Goal: Information Seeking & Learning: Check status

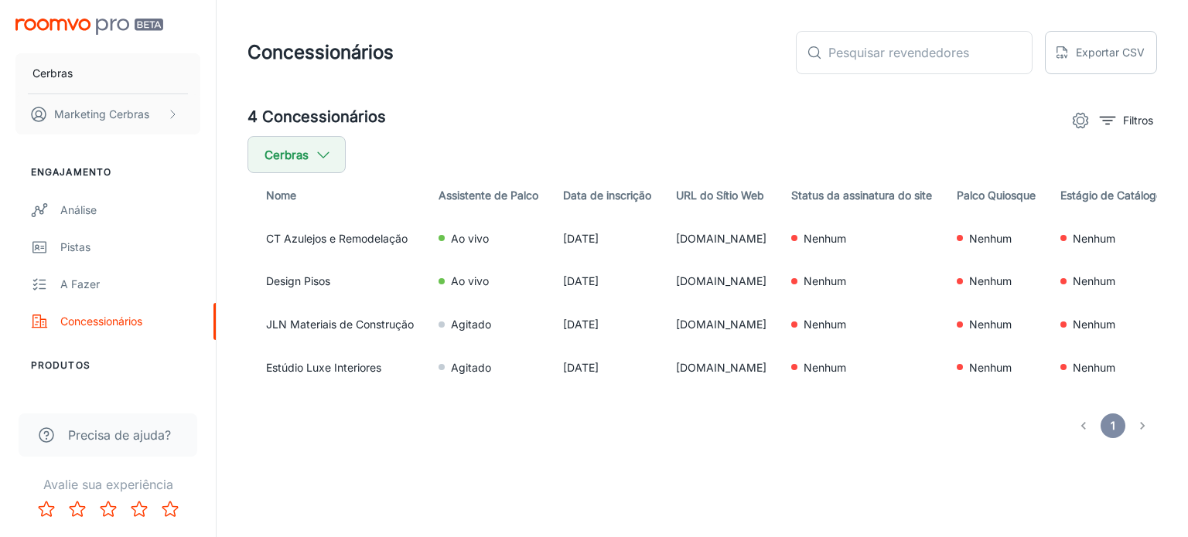
click at [34, 20] on img "conteúdo rolável" at bounding box center [89, 27] width 148 height 16
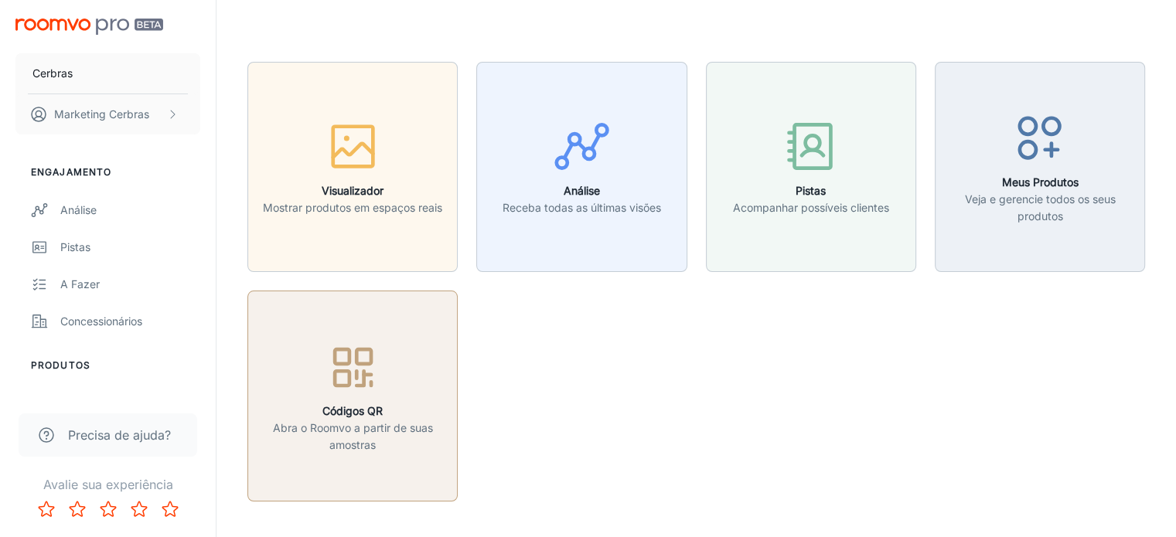
click at [319, 428] on font "Abra o Roomvo a partir de suas amostras" at bounding box center [353, 436] width 160 height 30
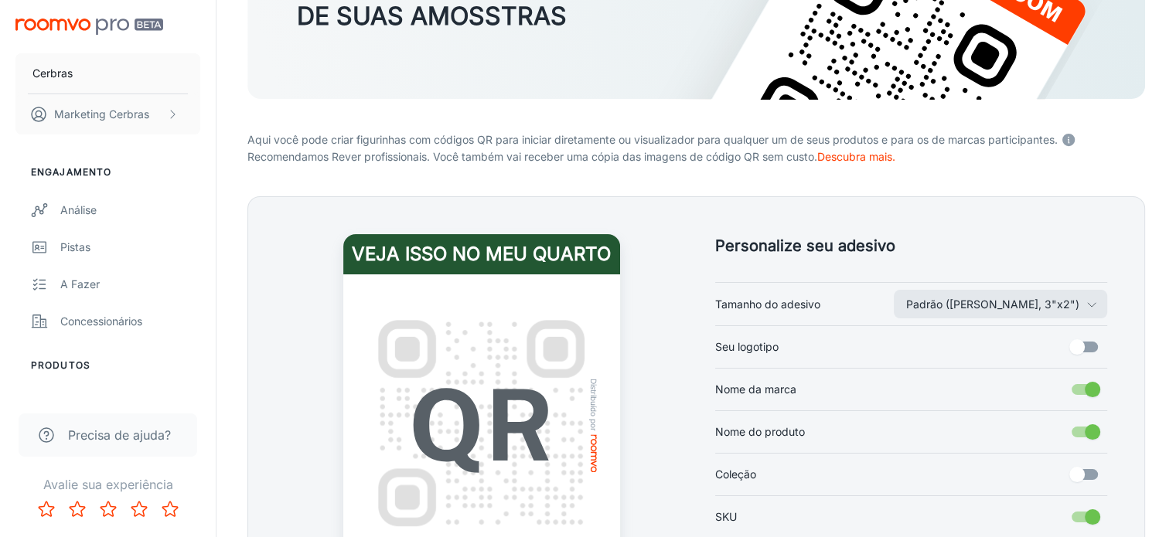
scroll to position [309, 0]
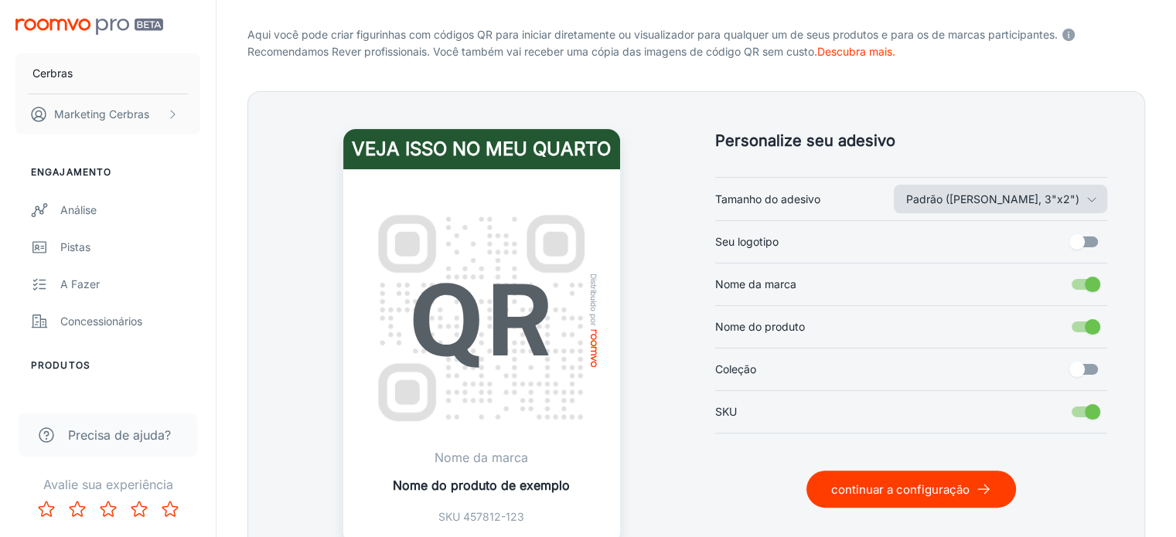
click at [1045, 202] on font "Padrão ([PERSON_NAME], 3"x2")" at bounding box center [992, 199] width 173 height 13
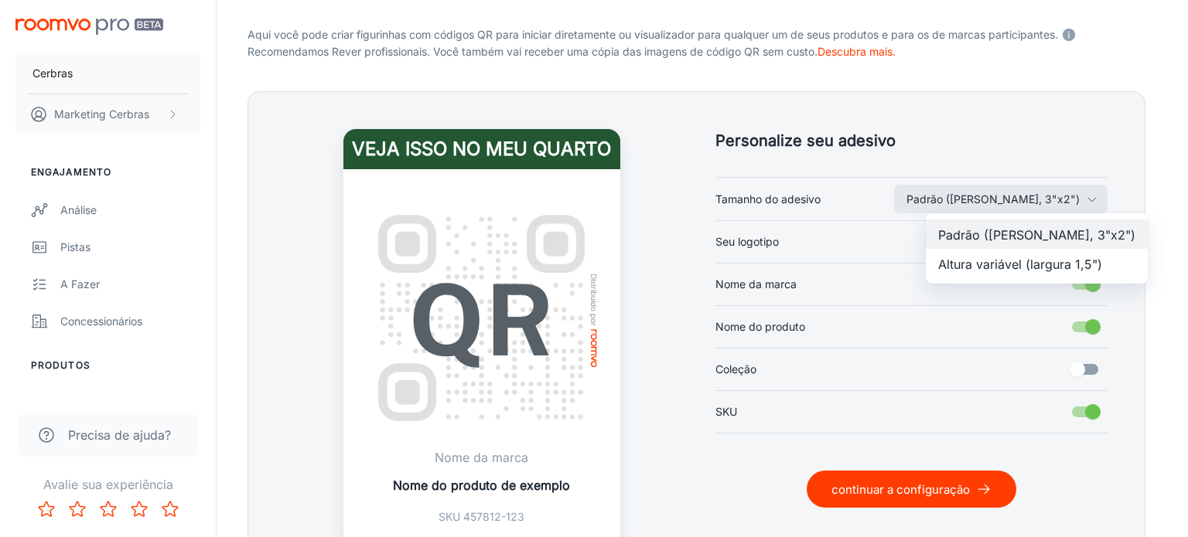
click at [1018, 258] on font "Altura variável (largura 1,5")" at bounding box center [1020, 263] width 164 height 15
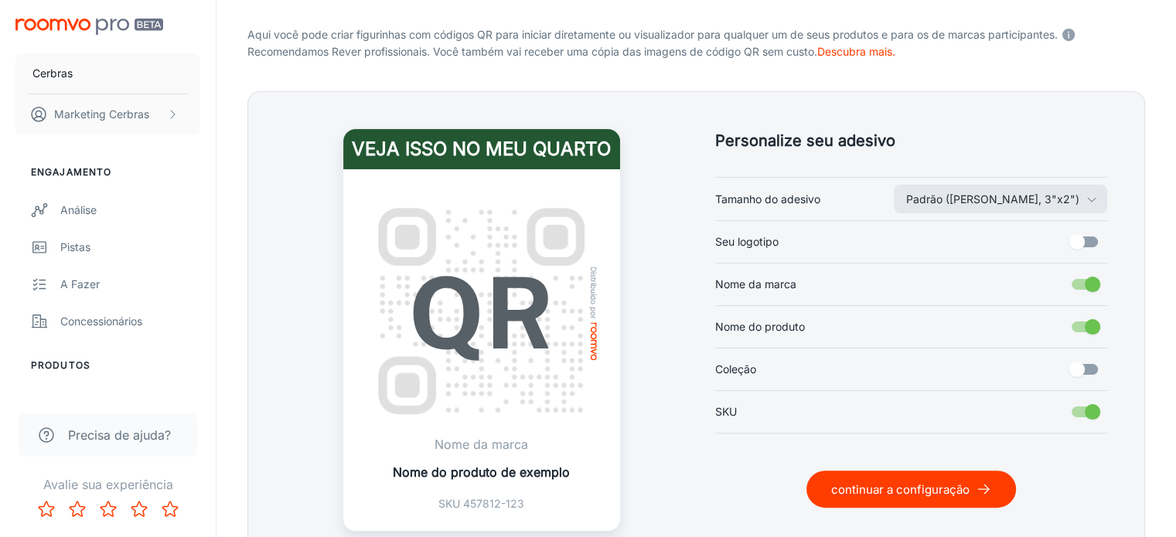
click at [1082, 241] on input "Seu logotipo" at bounding box center [1077, 241] width 88 height 29
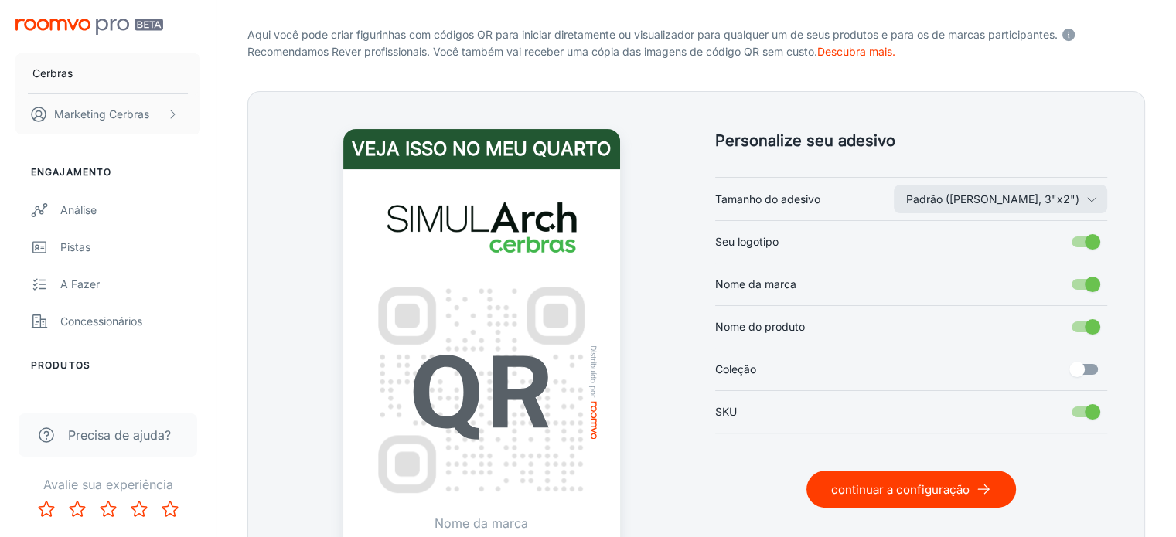
click at [1082, 241] on input "Seu logotipo" at bounding box center [1093, 241] width 88 height 29
checkbox input "false"
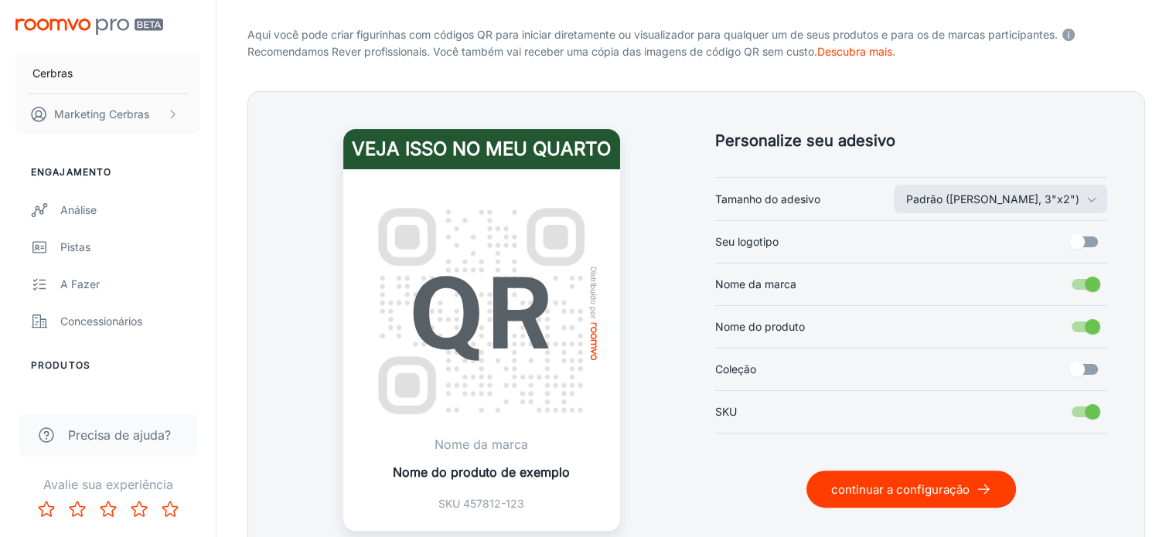
click at [1089, 281] on input "Nome da marca" at bounding box center [1093, 284] width 88 height 29
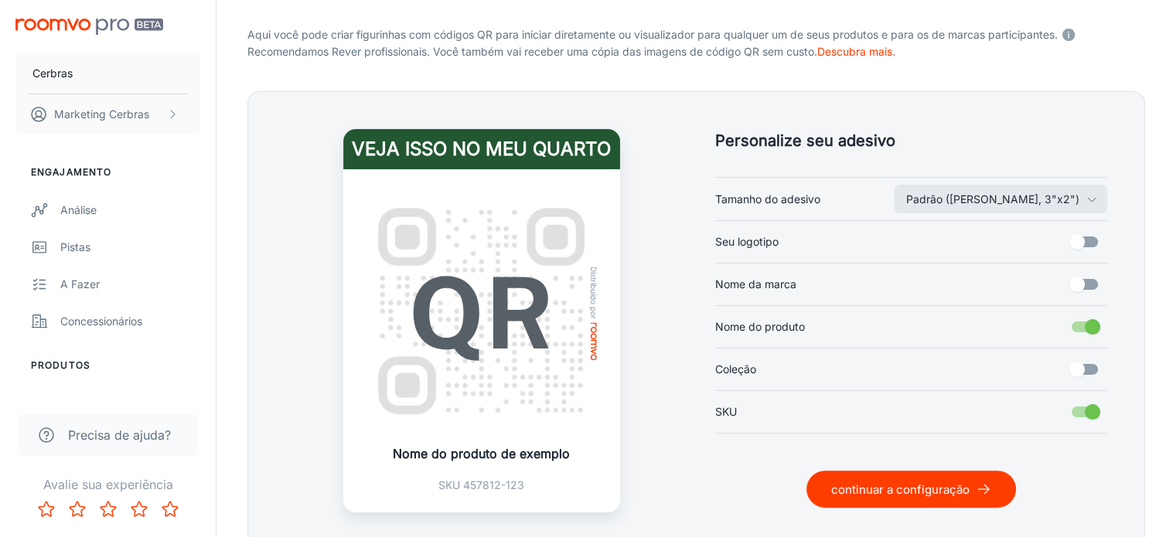
click at [1089, 281] on input "Nome da marca" at bounding box center [1077, 284] width 88 height 29
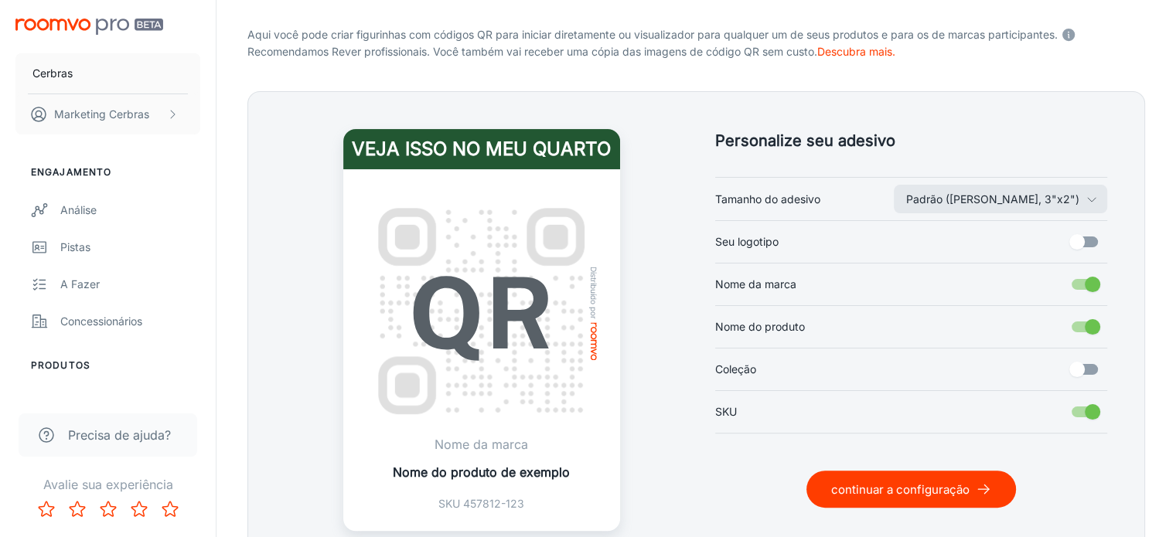
click at [1089, 281] on input "Nome da marca" at bounding box center [1093, 284] width 88 height 29
checkbox input "false"
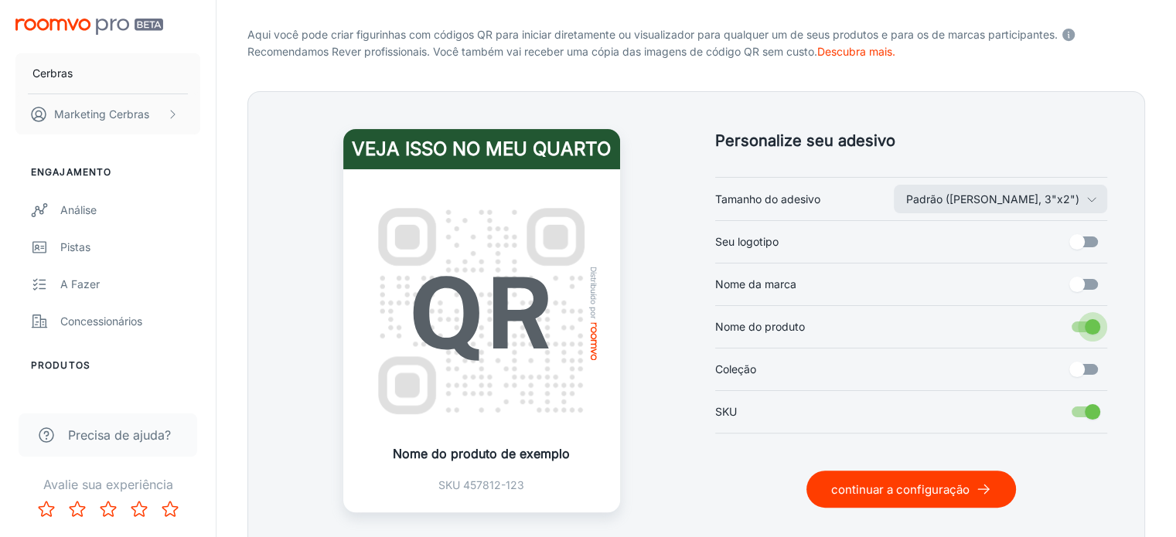
click at [1089, 323] on input "Nome do produto" at bounding box center [1093, 326] width 88 height 29
checkbox input "false"
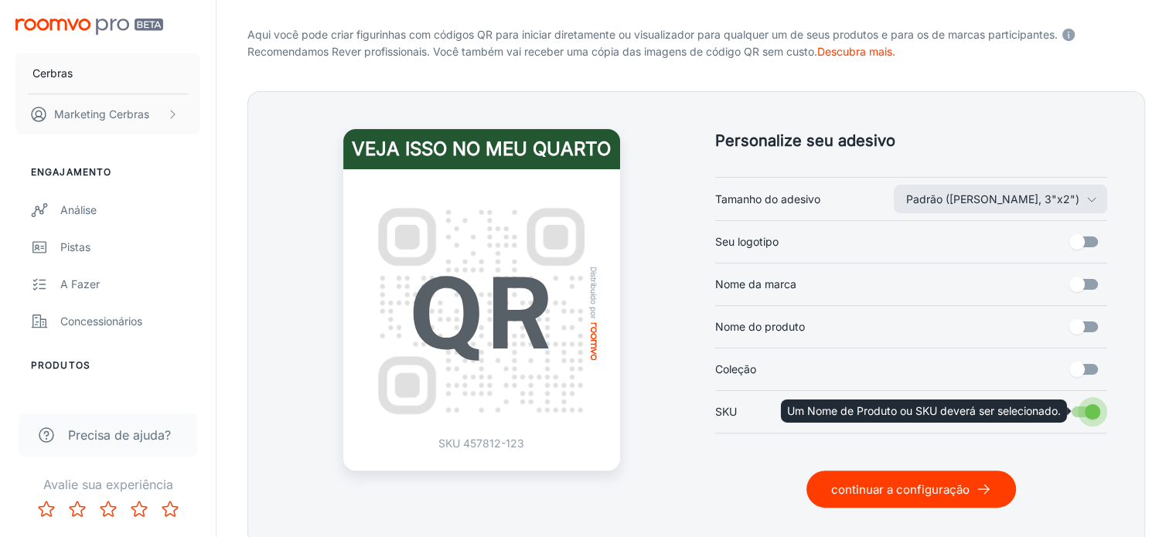
click at [1087, 411] on input "SKU" at bounding box center [1093, 411] width 88 height 29
click at [1075, 410] on div "Um Nome de Produto ou SKU deverá ser selecionado." at bounding box center [929, 411] width 297 height 23
click at [1090, 411] on input "SKU" at bounding box center [1093, 411] width 88 height 29
checkbox input "true"
drag, startPoint x: 1090, startPoint y: 411, endPoint x: 1012, endPoint y: 411, distance: 78.1
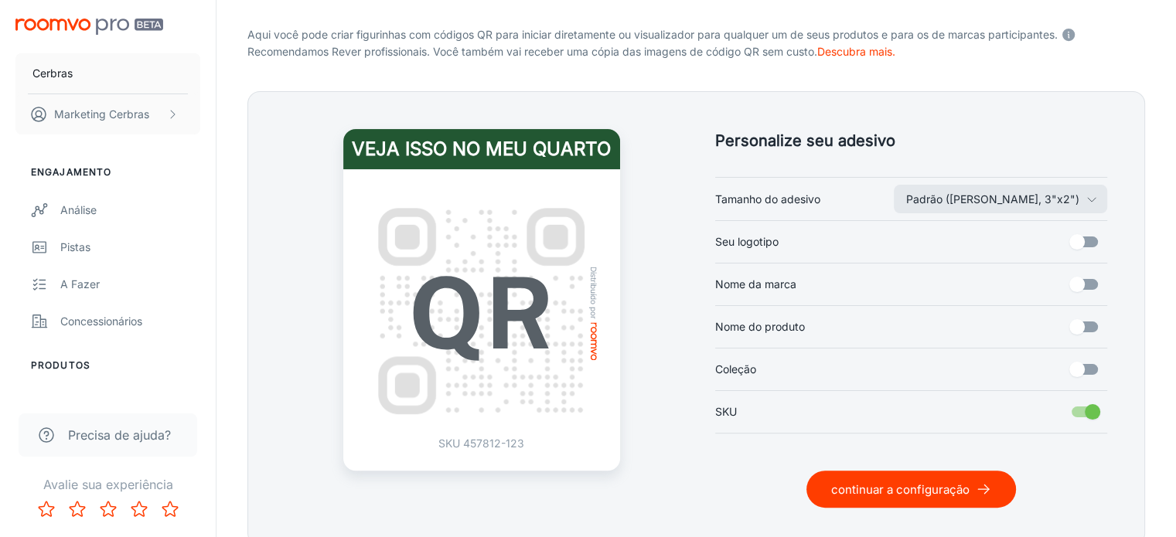
click at [507, 449] on font "SKU 457812-123" at bounding box center [481, 443] width 86 height 13
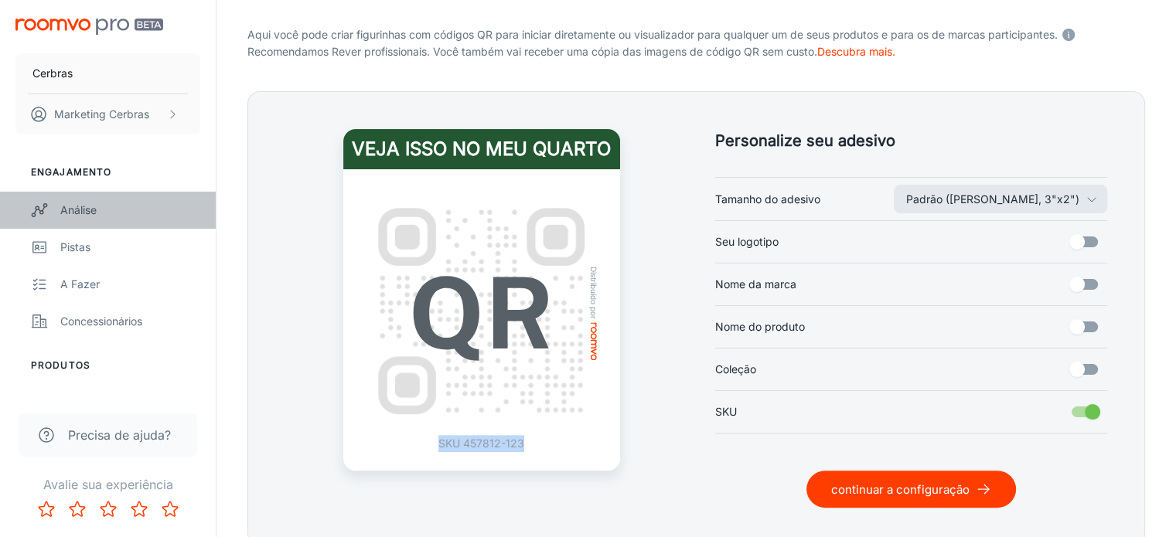
click at [82, 212] on font "Análise" at bounding box center [78, 209] width 36 height 13
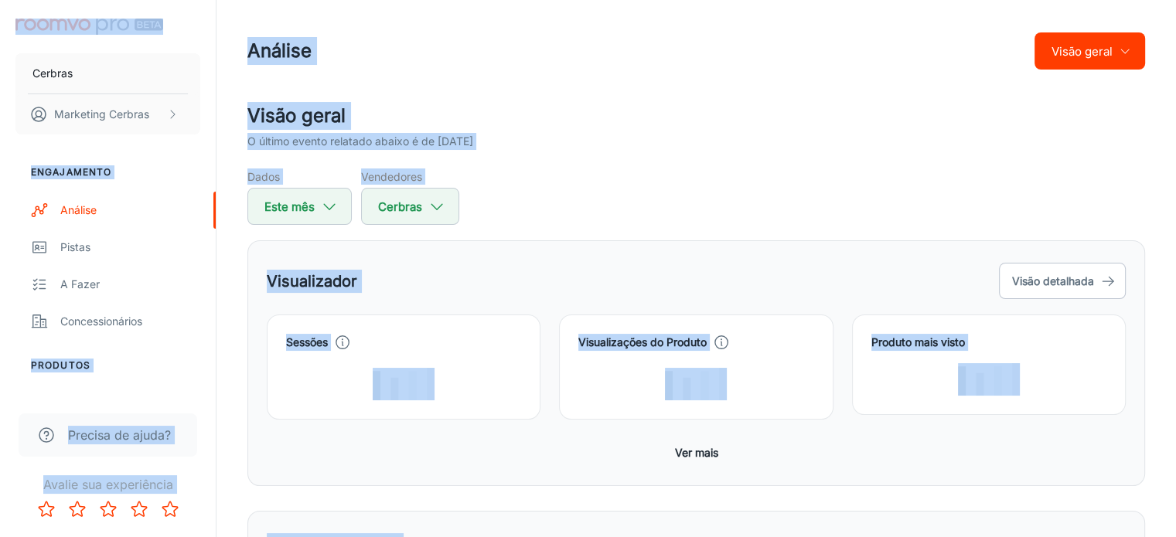
click at [546, 145] on div "O último evento relatado abaixo é de [DATE]" at bounding box center [696, 141] width 898 height 17
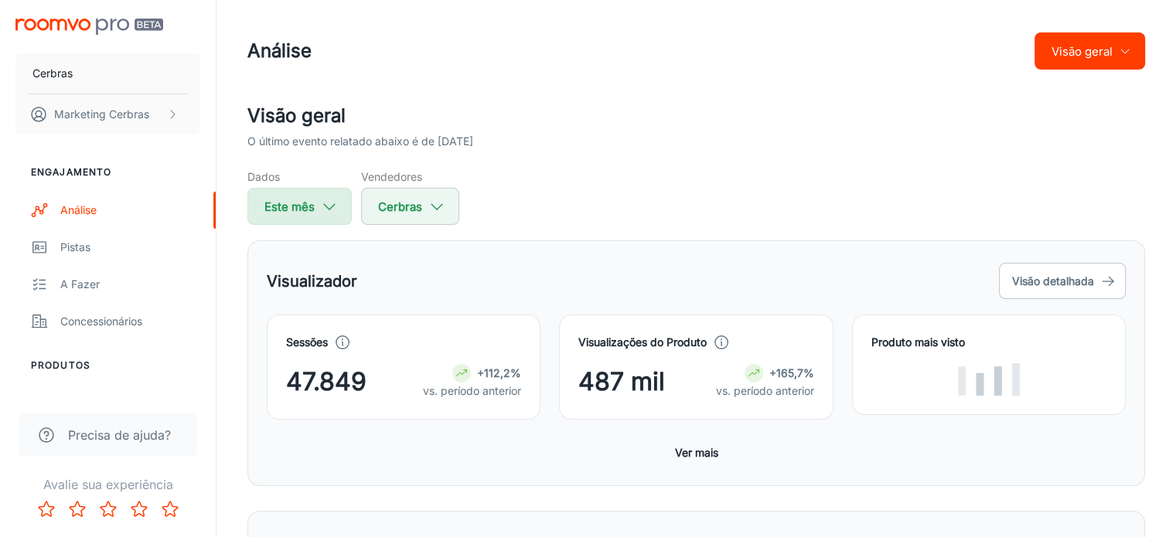
click at [322, 203] on icon "button" at bounding box center [329, 206] width 17 height 17
select select "8"
select select "2025"
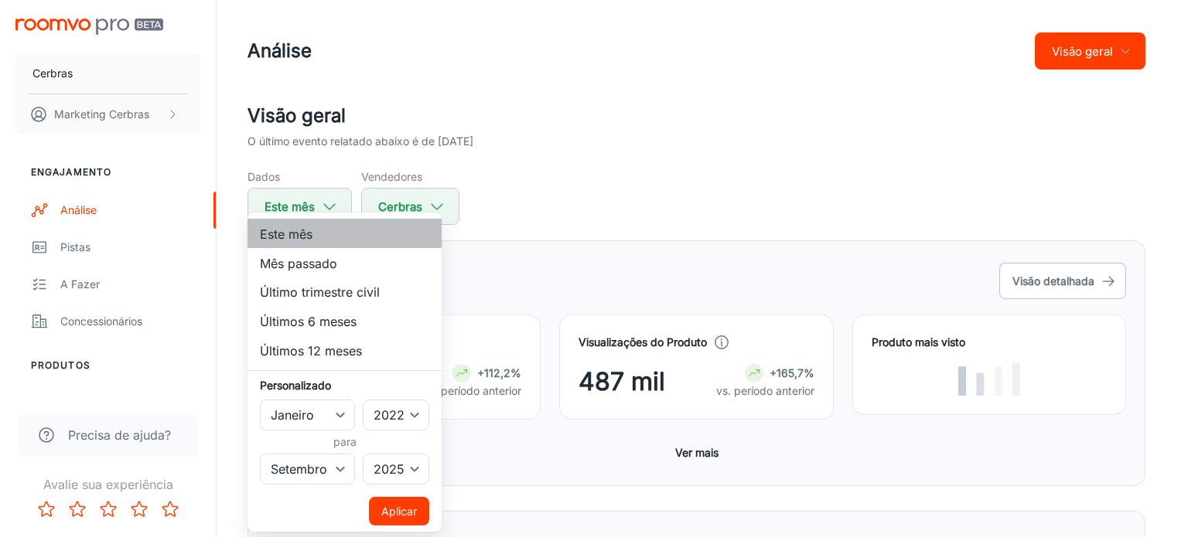
click at [316, 232] on li "Este mês" at bounding box center [344, 233] width 194 height 29
select select "8"
select select "2025"
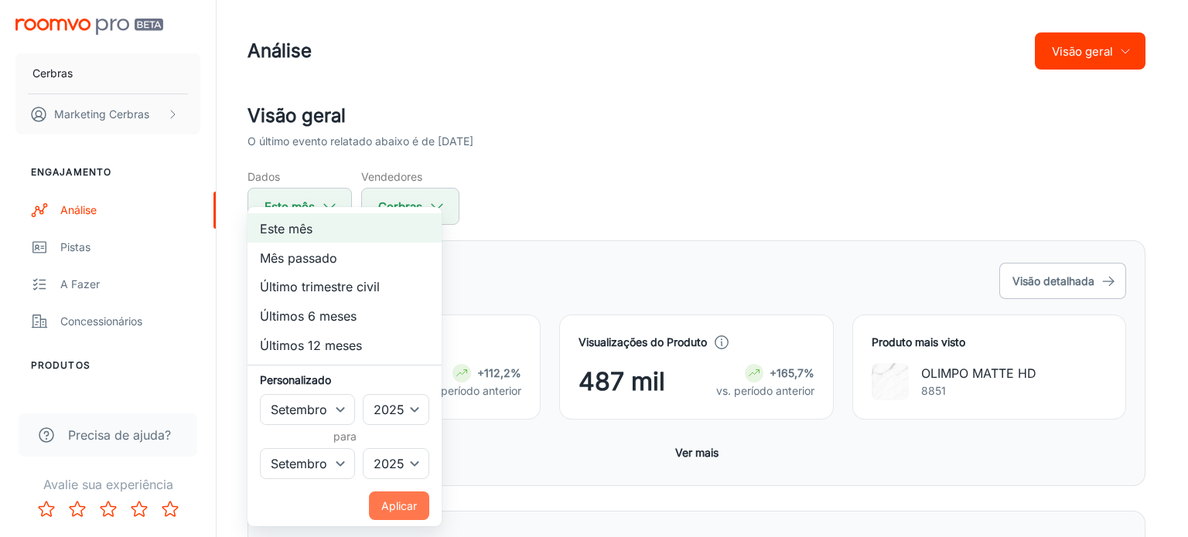
click at [377, 499] on button "Aplicar" at bounding box center [399, 506] width 60 height 29
